Goal: Navigation & Orientation: Find specific page/section

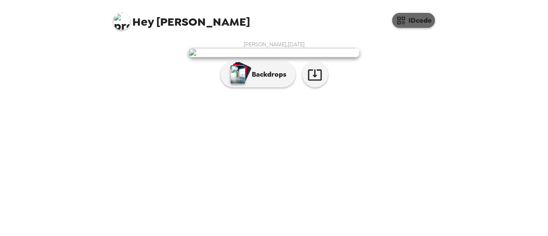
click at [418, 24] on button "IDcode" at bounding box center [413, 20] width 43 height 15
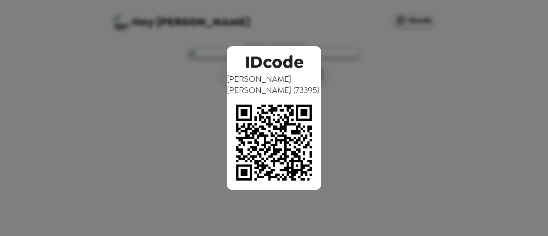
click at [397, 72] on div "IDcode [PERSON_NAME] ( 73395 )" at bounding box center [274, 118] width 548 height 236
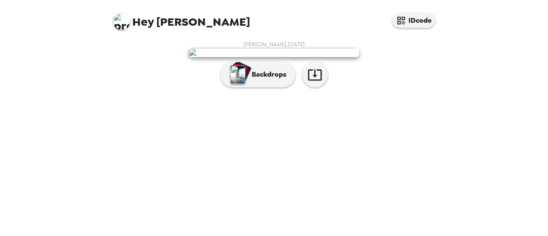
scroll to position [28, 0]
